Goal: Find specific page/section: Find specific page/section

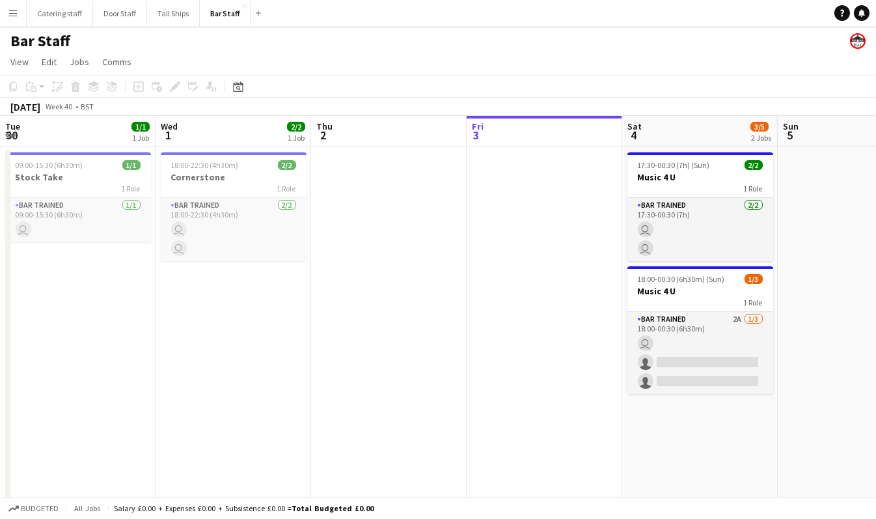
scroll to position [0, 311]
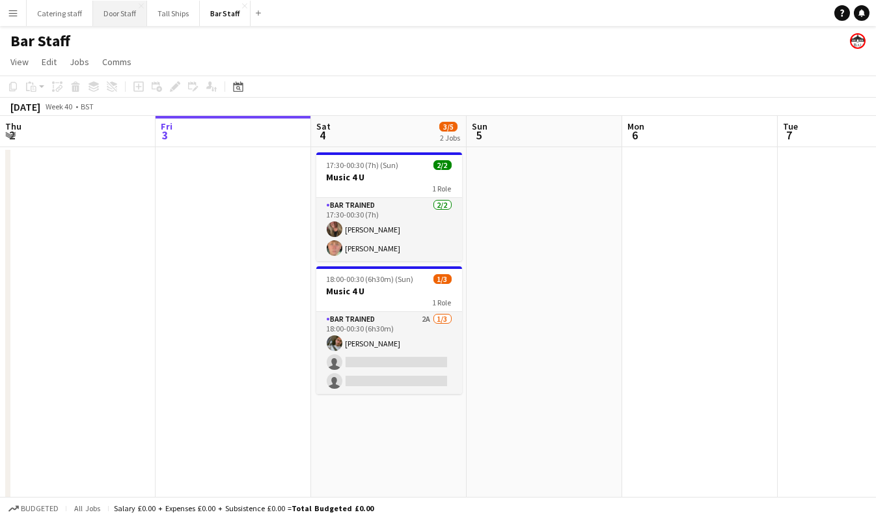
click at [103, 17] on button "Door Staff Close" at bounding box center [120, 13] width 54 height 25
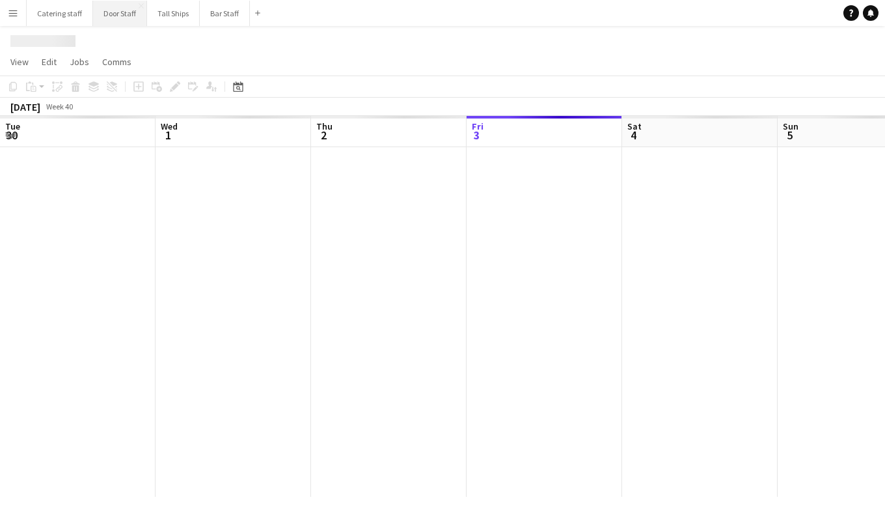
scroll to position [0, 311]
